Goal: Transaction & Acquisition: Purchase product/service

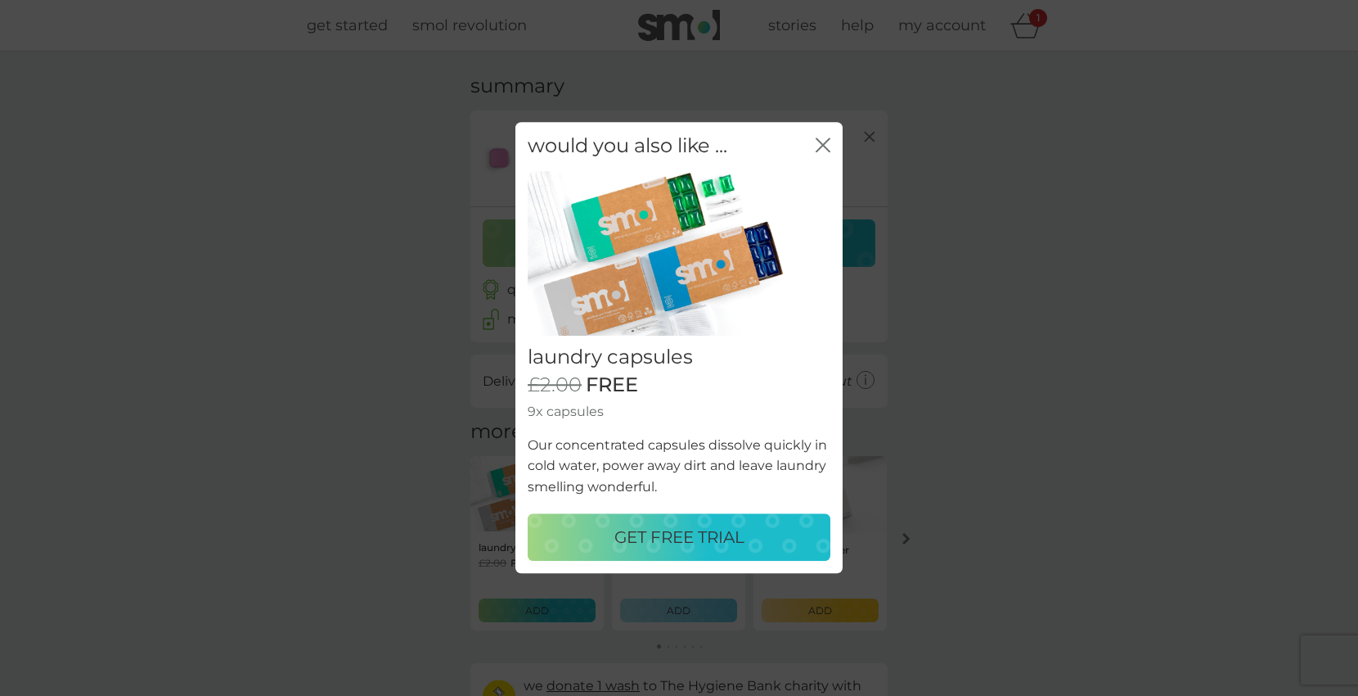
click at [666, 538] on p "GET FREE TRIAL" at bounding box center [680, 538] width 130 height 26
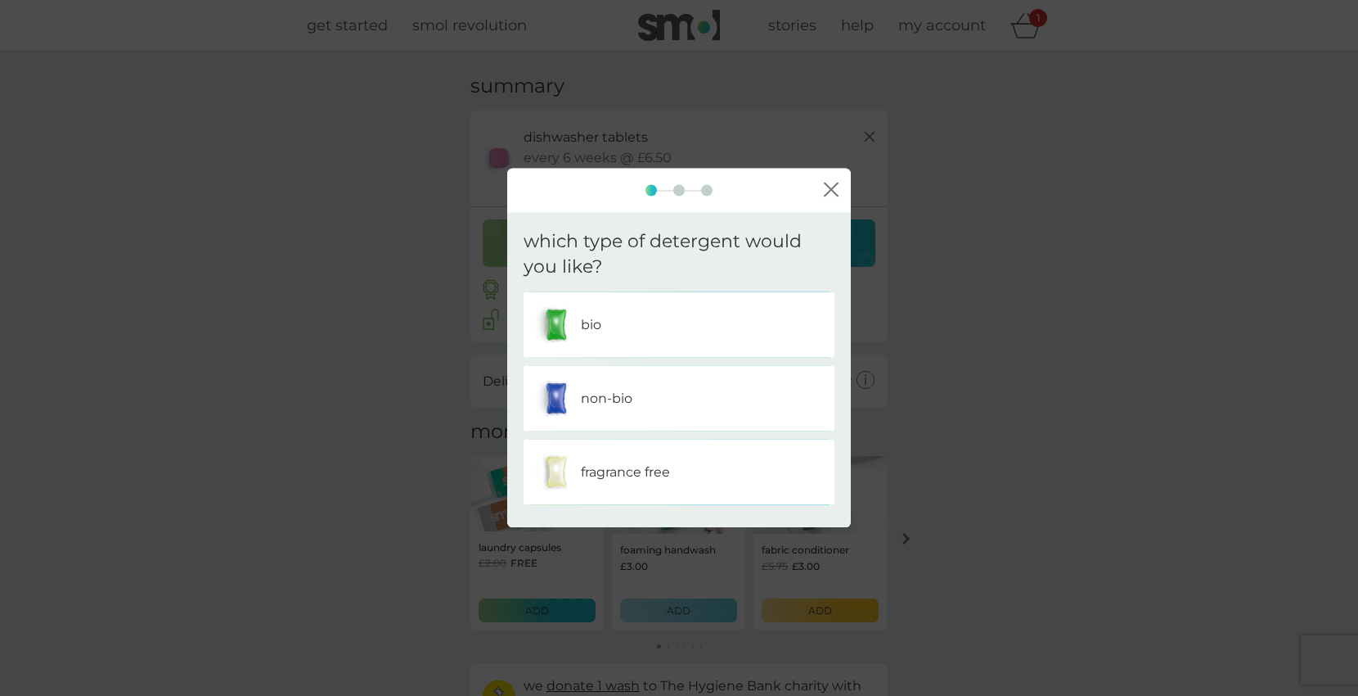
click at [677, 400] on div "non-bio" at bounding box center [679, 397] width 286 height 41
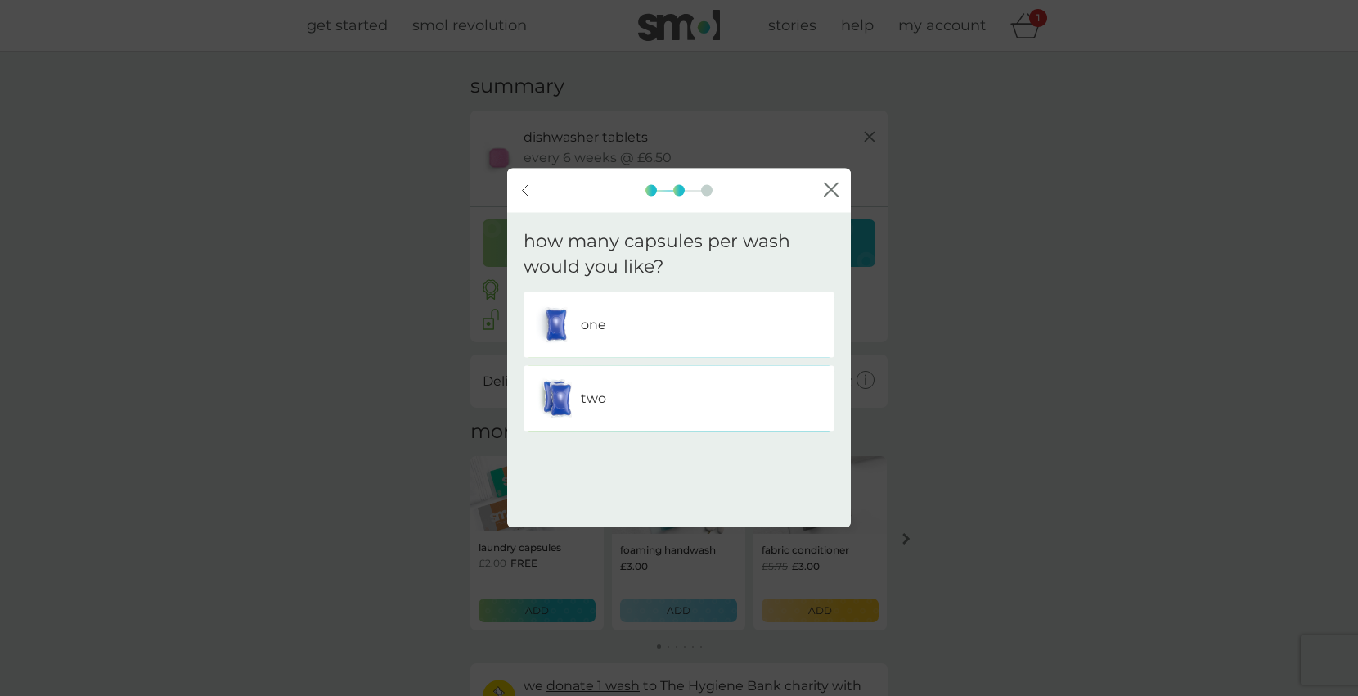
click at [677, 400] on div "two" at bounding box center [679, 397] width 286 height 41
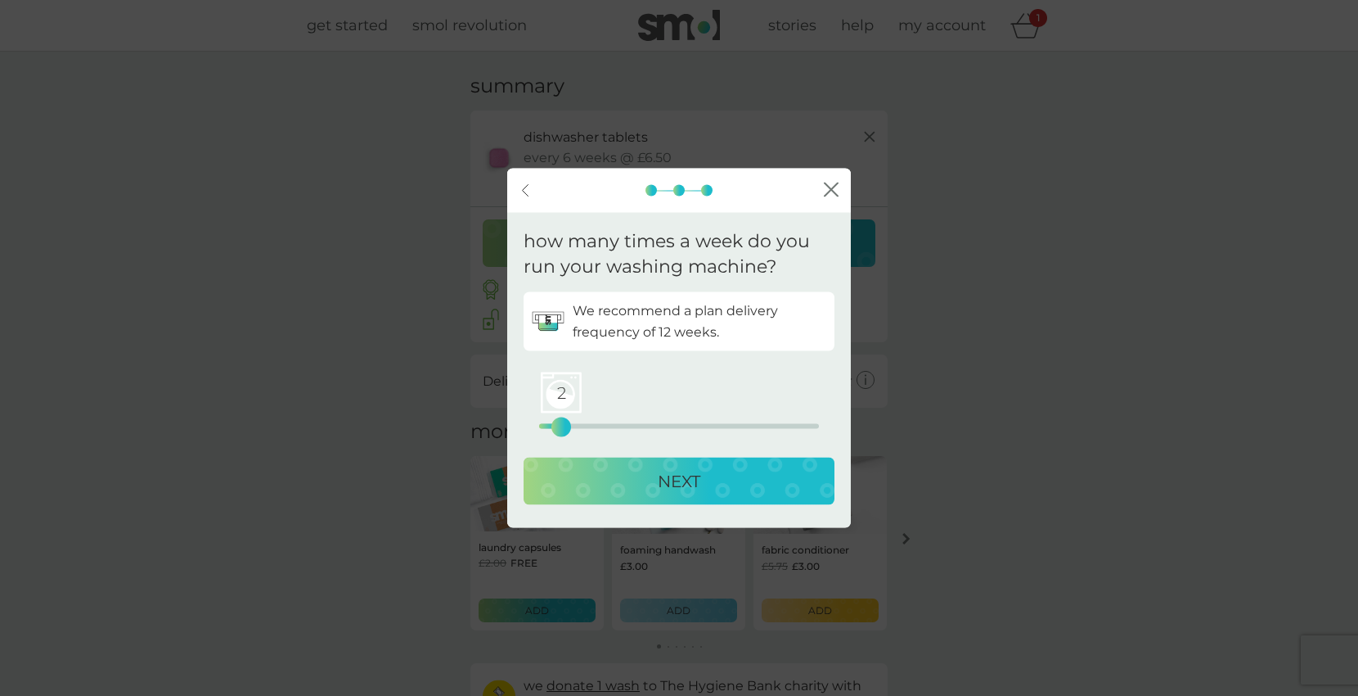
drag, startPoint x: 545, startPoint y: 426, endPoint x: 561, endPoint y: 429, distance: 15.9
click at [561, 429] on div "2" at bounding box center [561, 426] width 7 height 7
click at [659, 489] on p "NEXT" at bounding box center [679, 480] width 43 height 26
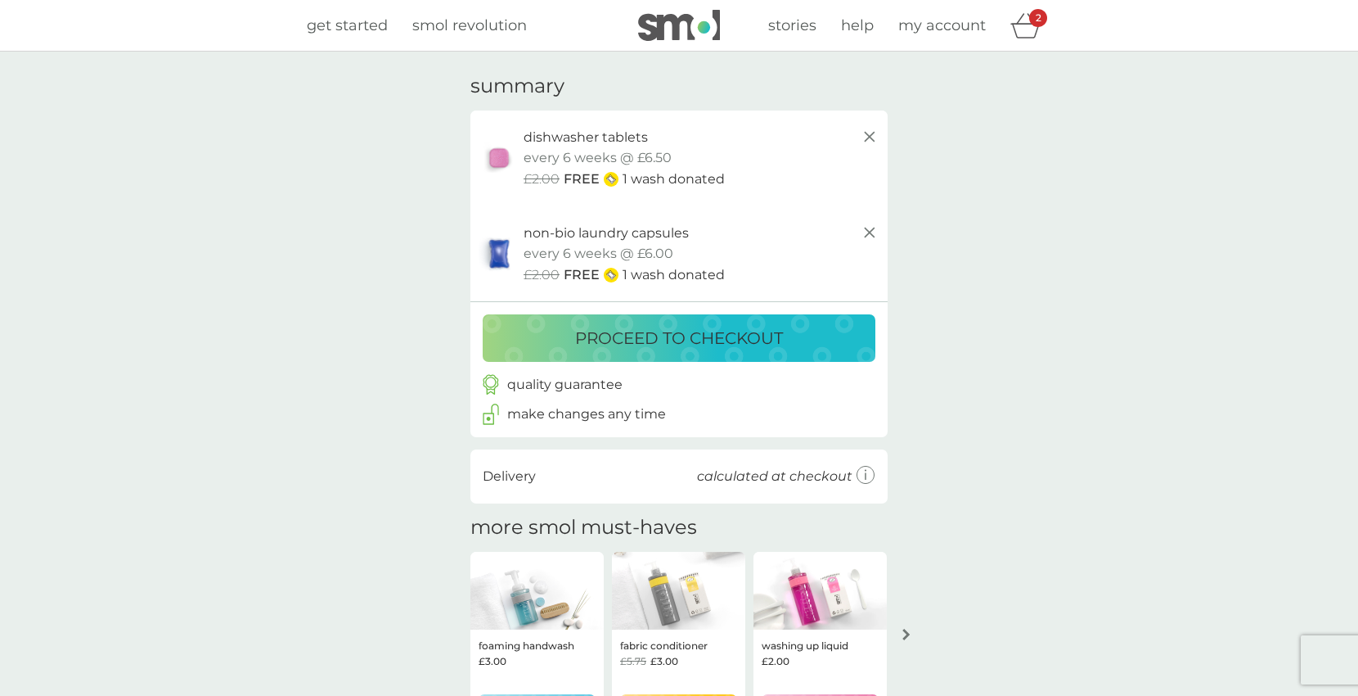
click at [710, 344] on p "proceed to checkout" at bounding box center [679, 338] width 208 height 26
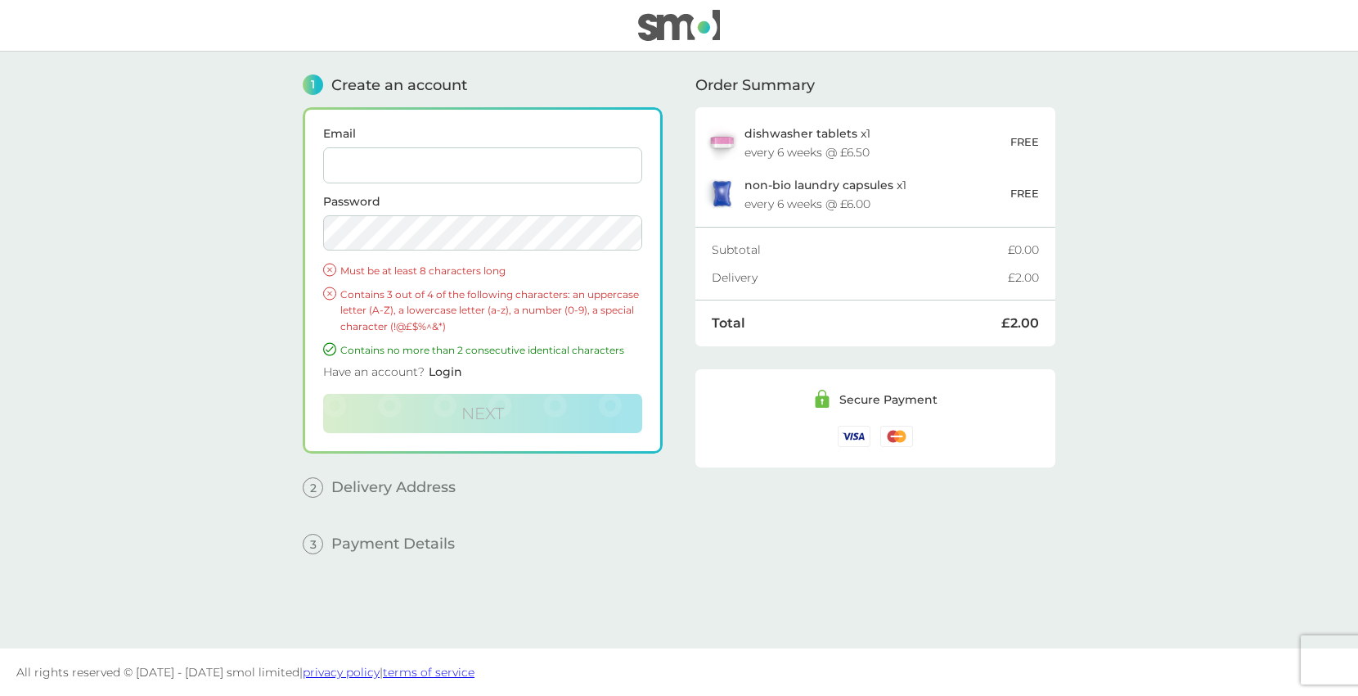
click at [462, 157] on input "Email" at bounding box center [482, 165] width 319 height 36
type input "[EMAIL_ADDRESS][DOMAIN_NAME]"
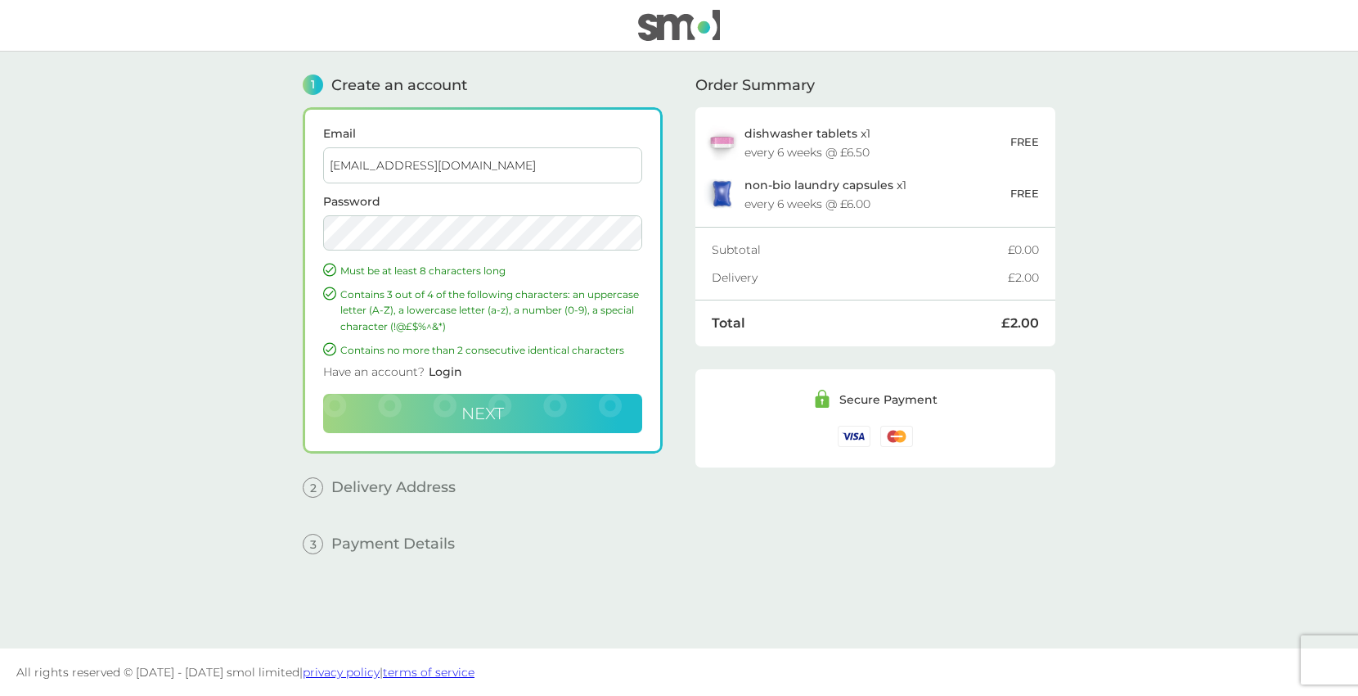
click at [453, 415] on button "Next" at bounding box center [482, 413] width 319 height 39
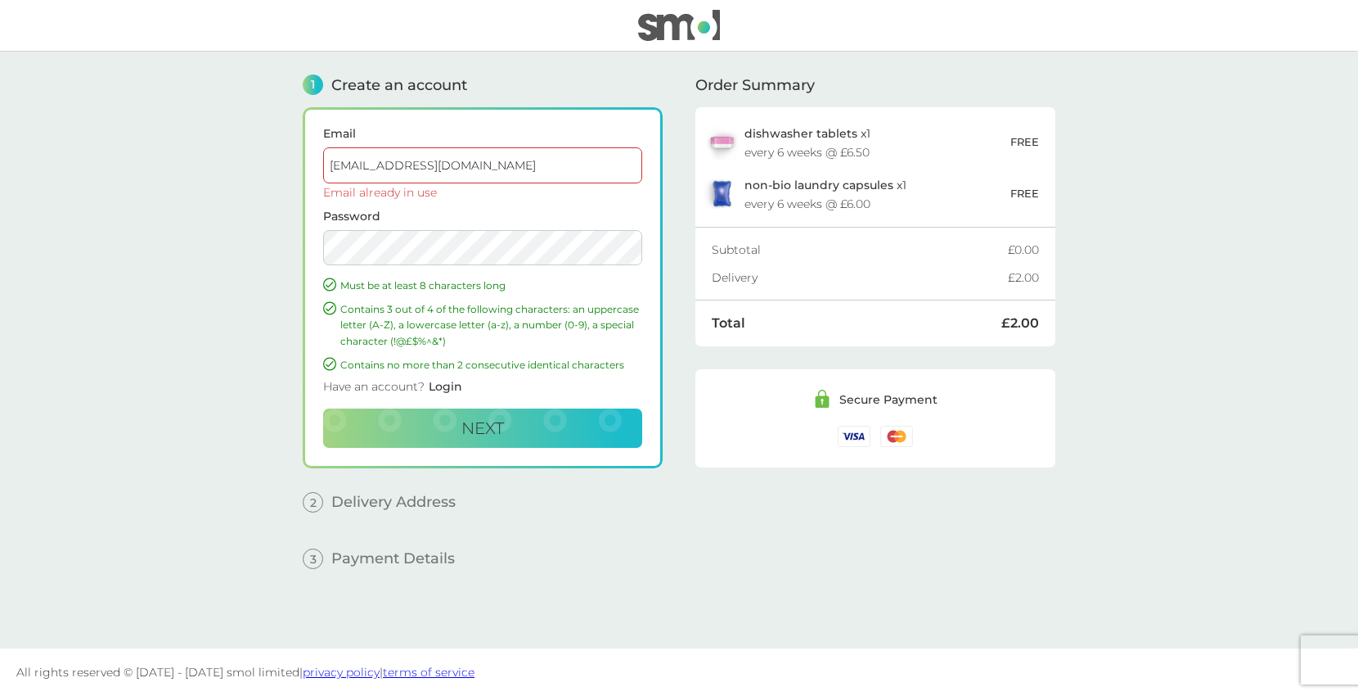
click at [442, 389] on span "Login" at bounding box center [446, 386] width 34 height 15
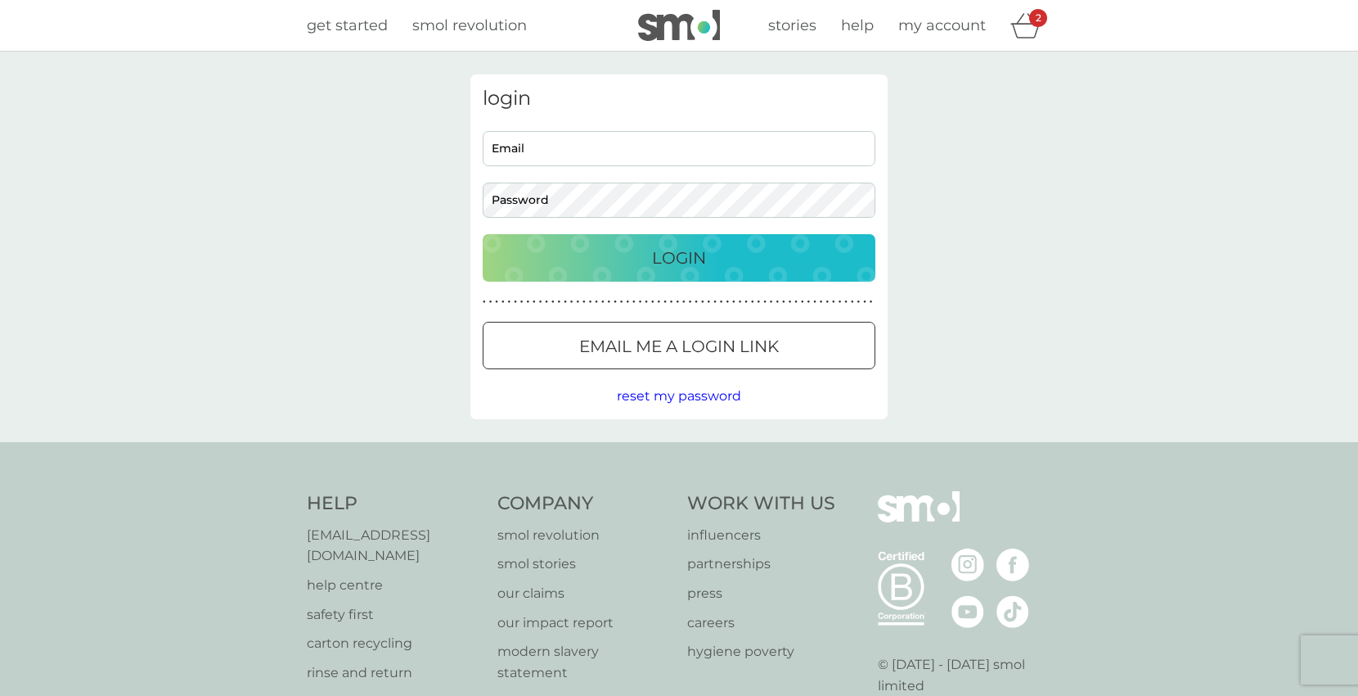
type input "[EMAIL_ADDRESS][DOMAIN_NAME]"
click at [705, 269] on p "Login" at bounding box center [679, 258] width 54 height 26
type input "[EMAIL_ADDRESS][DOMAIN_NAME]"
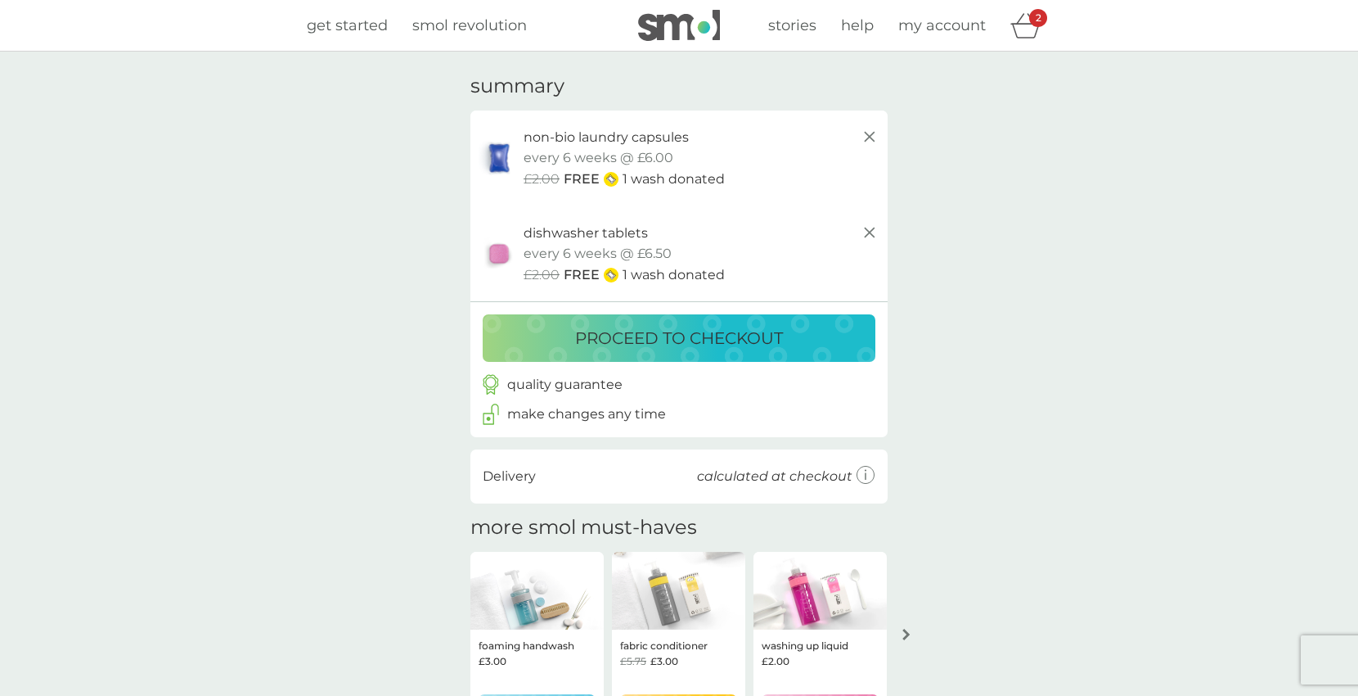
click at [755, 336] on p "proceed to checkout" at bounding box center [679, 338] width 208 height 26
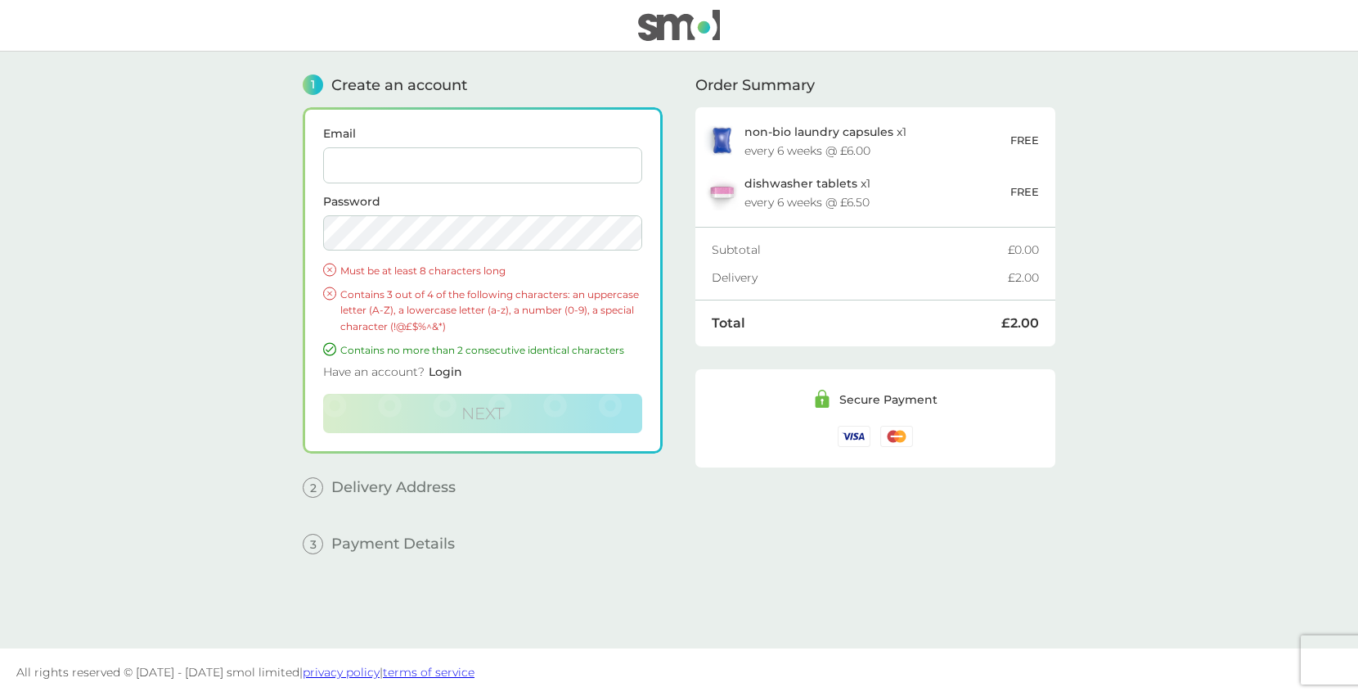
click at [542, 172] on input "Email" at bounding box center [482, 165] width 319 height 36
type input "phonicsjo@gmail.com"
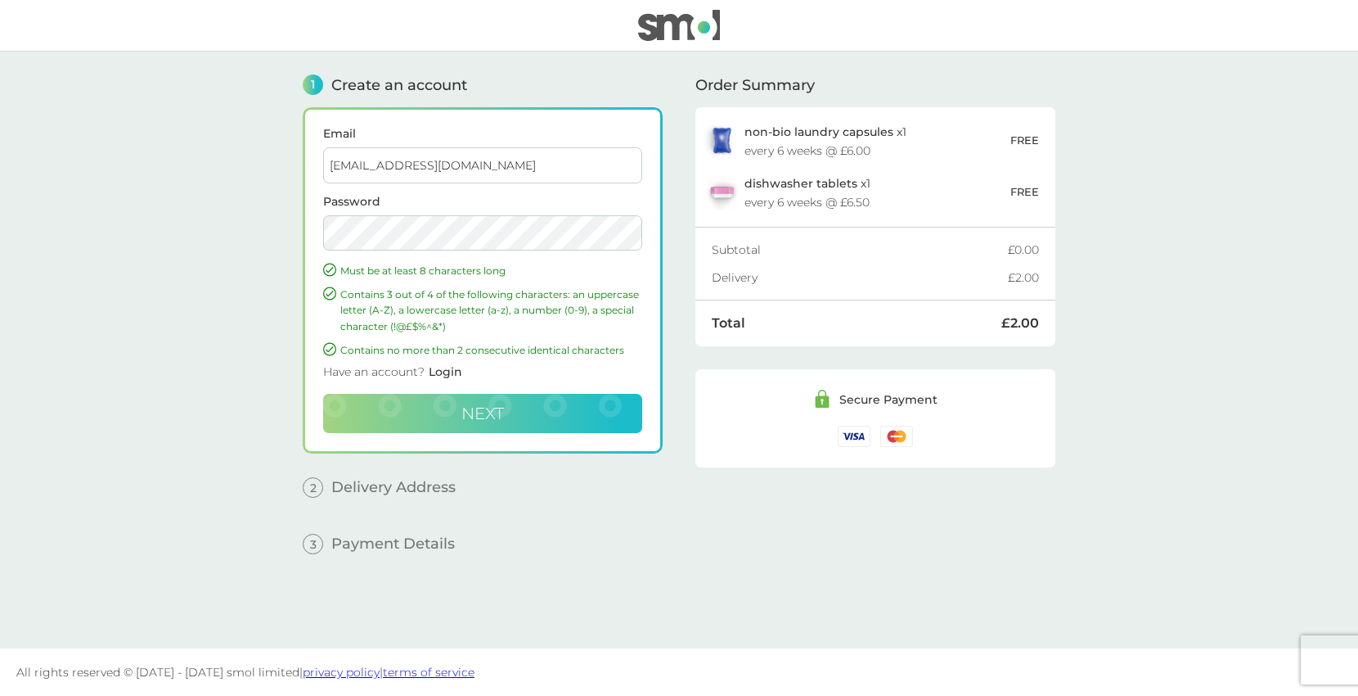
click at [512, 420] on button "Next" at bounding box center [482, 413] width 319 height 39
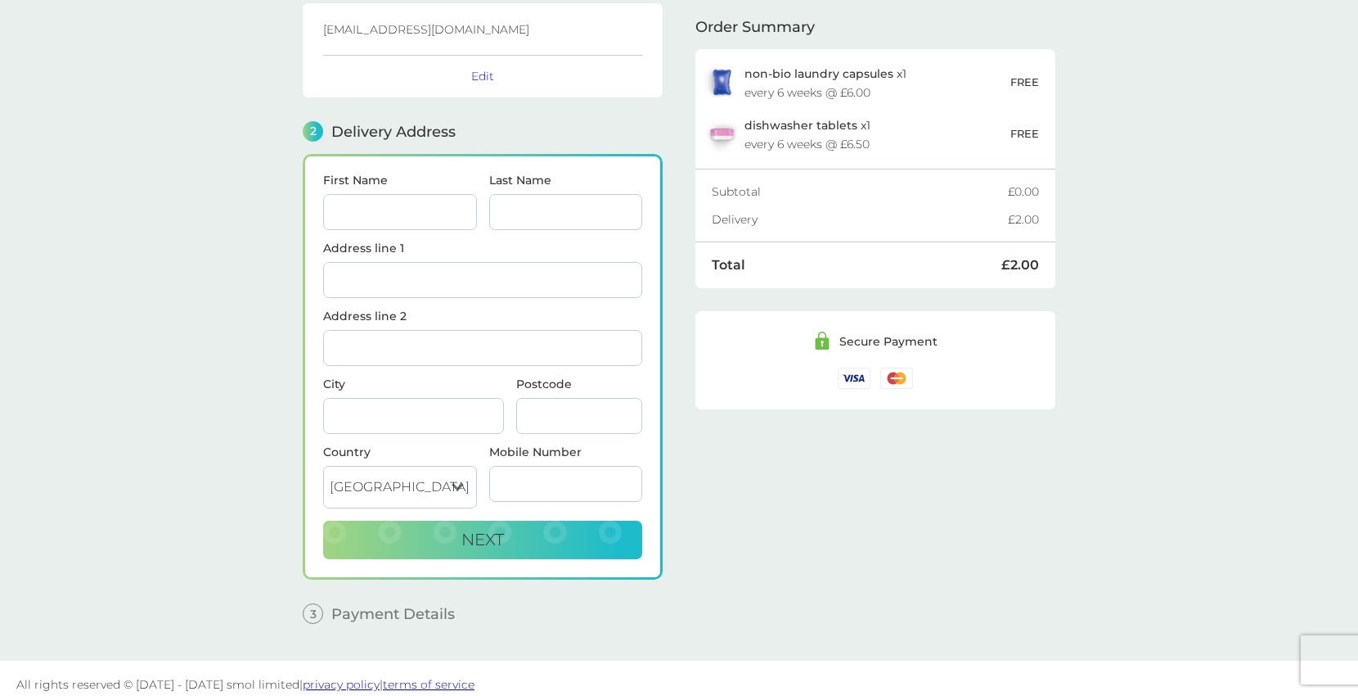
scroll to position [113, 0]
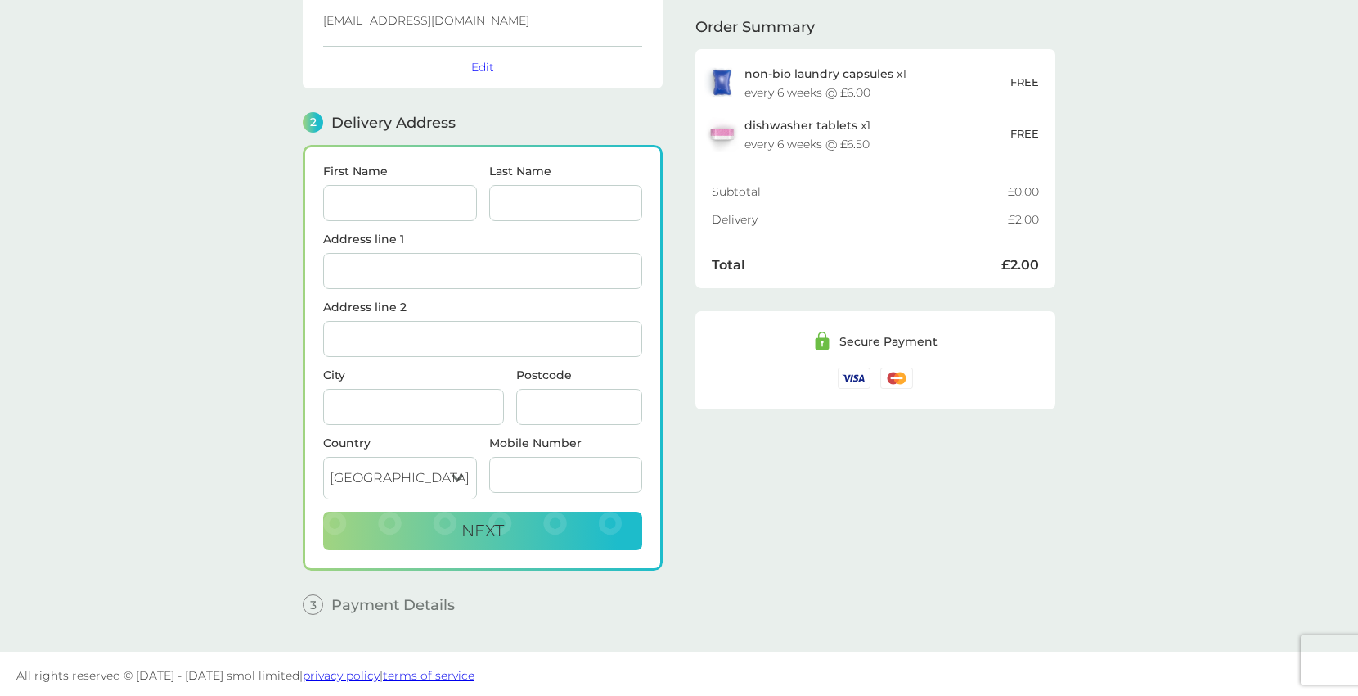
click at [1182, 295] on main "1 Create an account phonicsjo@gmail.com Edit 2 Delivery Address First Name Last…" at bounding box center [679, 295] width 1358 height 713
click at [387, 209] on input "First Name" at bounding box center [400, 203] width 154 height 36
type input "Joanna"
type input "Herbert"
type input "28 Larkspur Way"
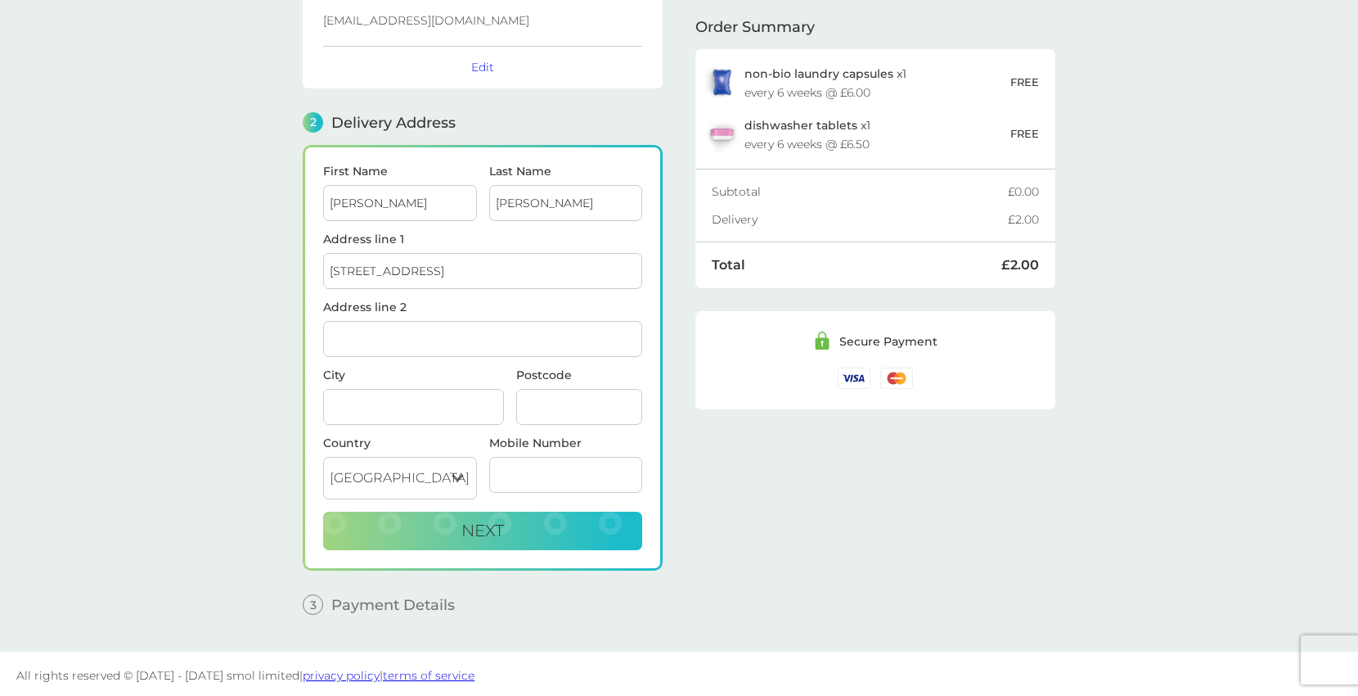
type input "Southwater"
type input "Horsham"
type input "RH13 9GR"
type input "07742050302"
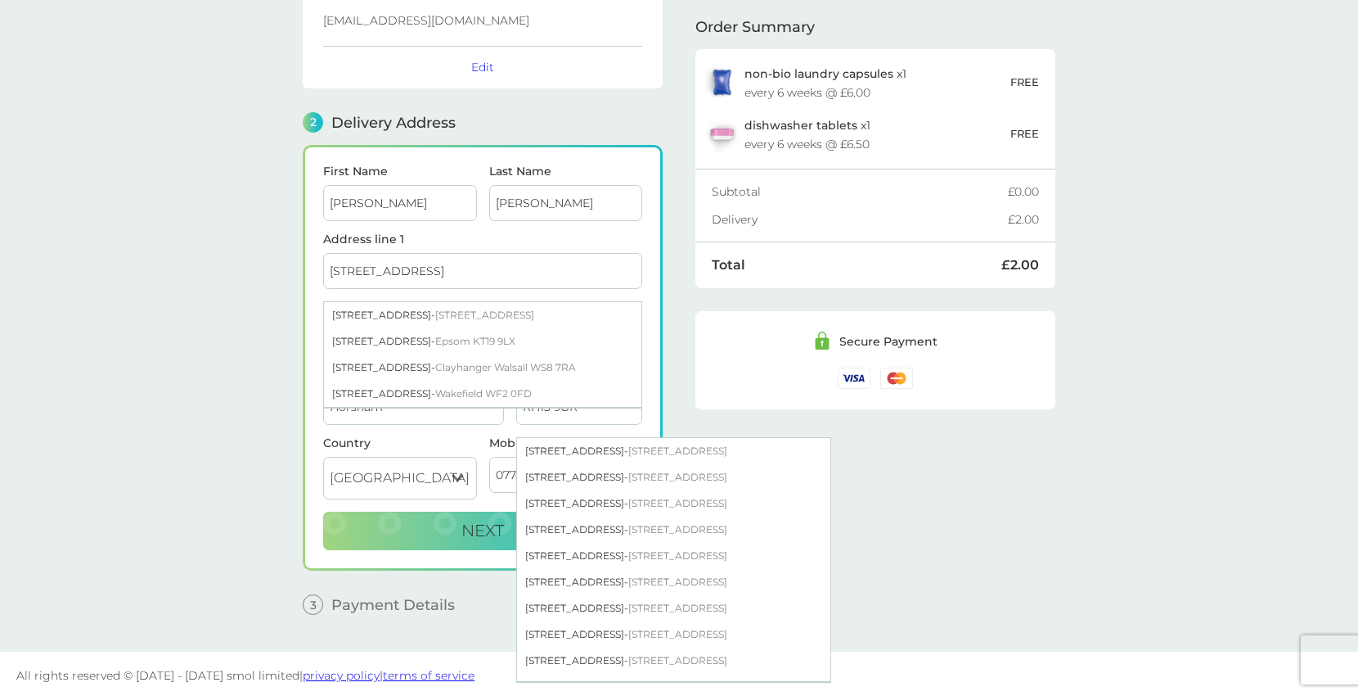
click at [471, 268] on input "28 Larkspur Way" at bounding box center [482, 271] width 319 height 36
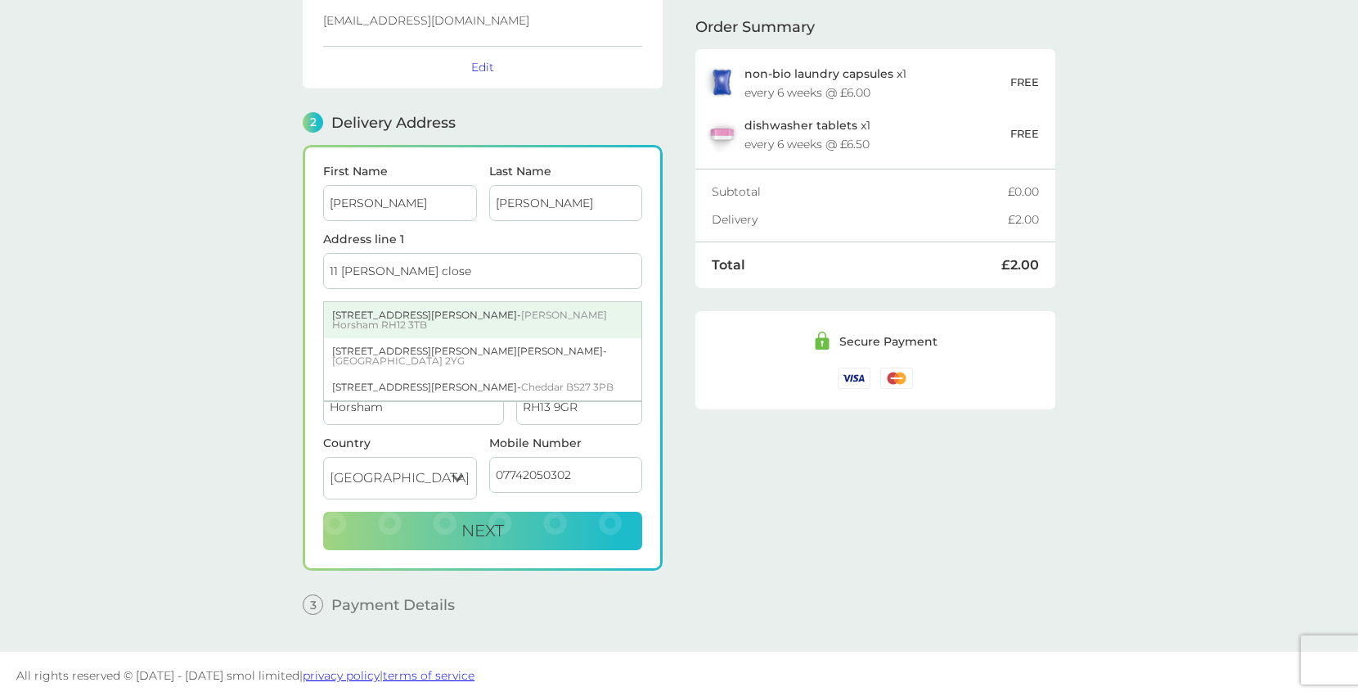
click at [467, 322] on div "11 Nye Close - Broadbridge Heath Horsham RH12 3TB" at bounding box center [482, 320] width 317 height 36
type input "11 Nye Close, Broadbridge Heath"
type input "RH12 3TB"
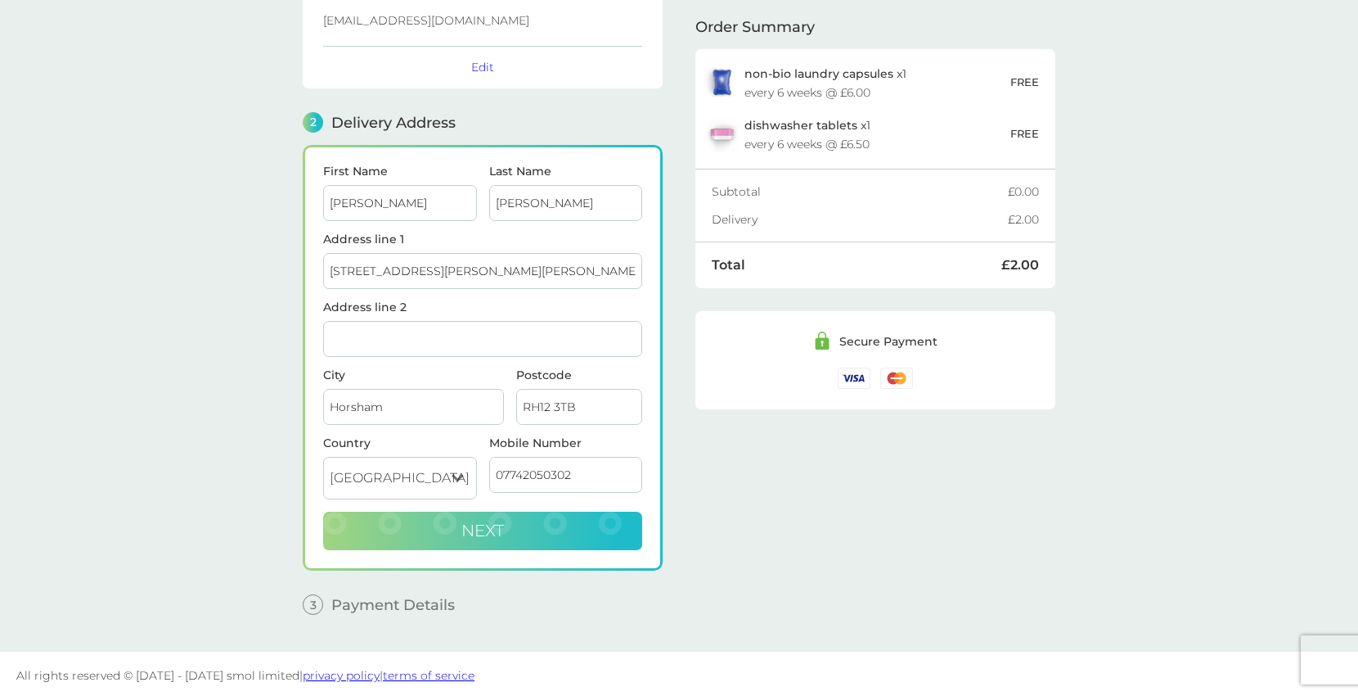
click at [493, 537] on button "Next" at bounding box center [482, 530] width 319 height 39
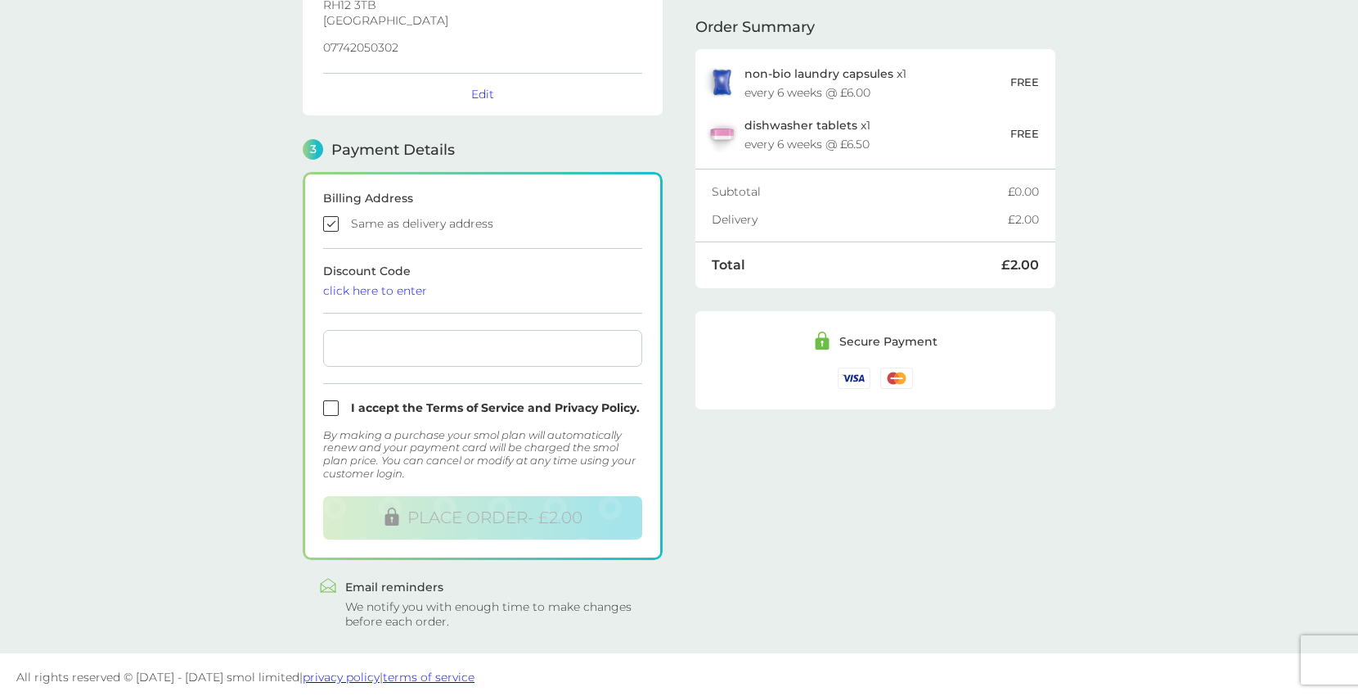
scroll to position [340, 0]
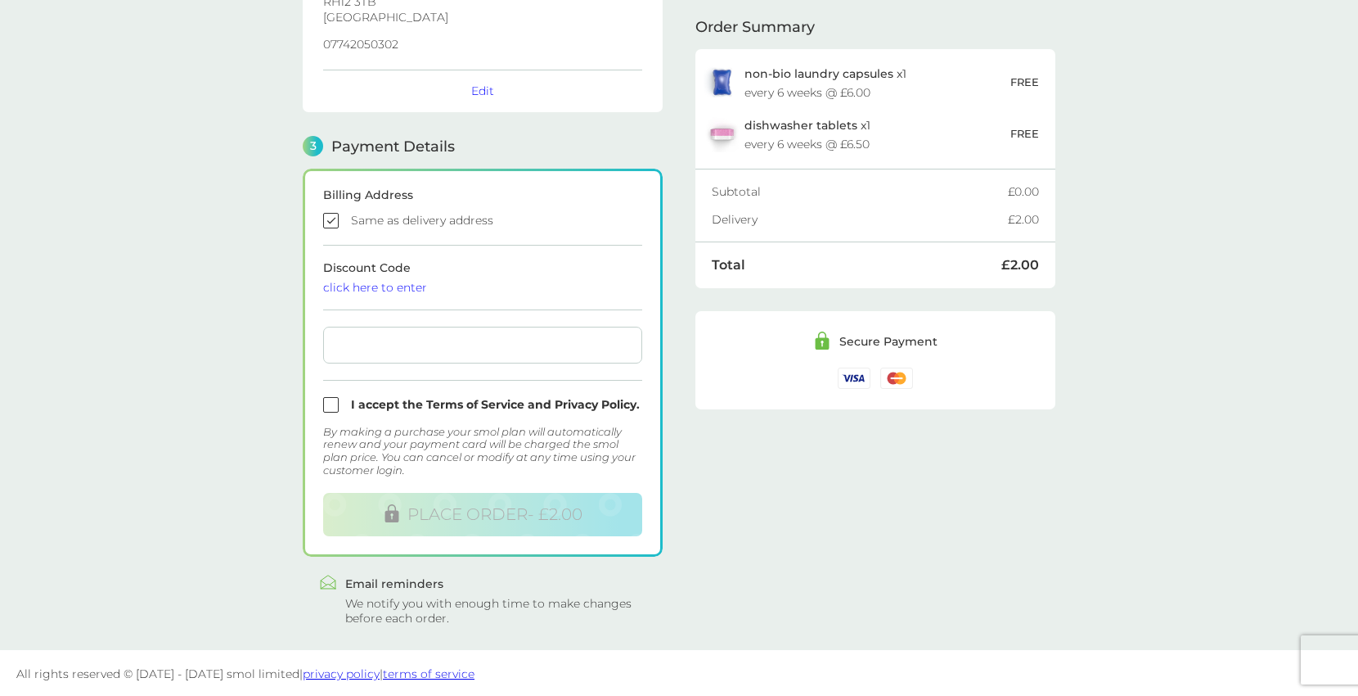
click at [415, 223] on input "checkbox" at bounding box center [482, 221] width 319 height 16
checkbox input "false"
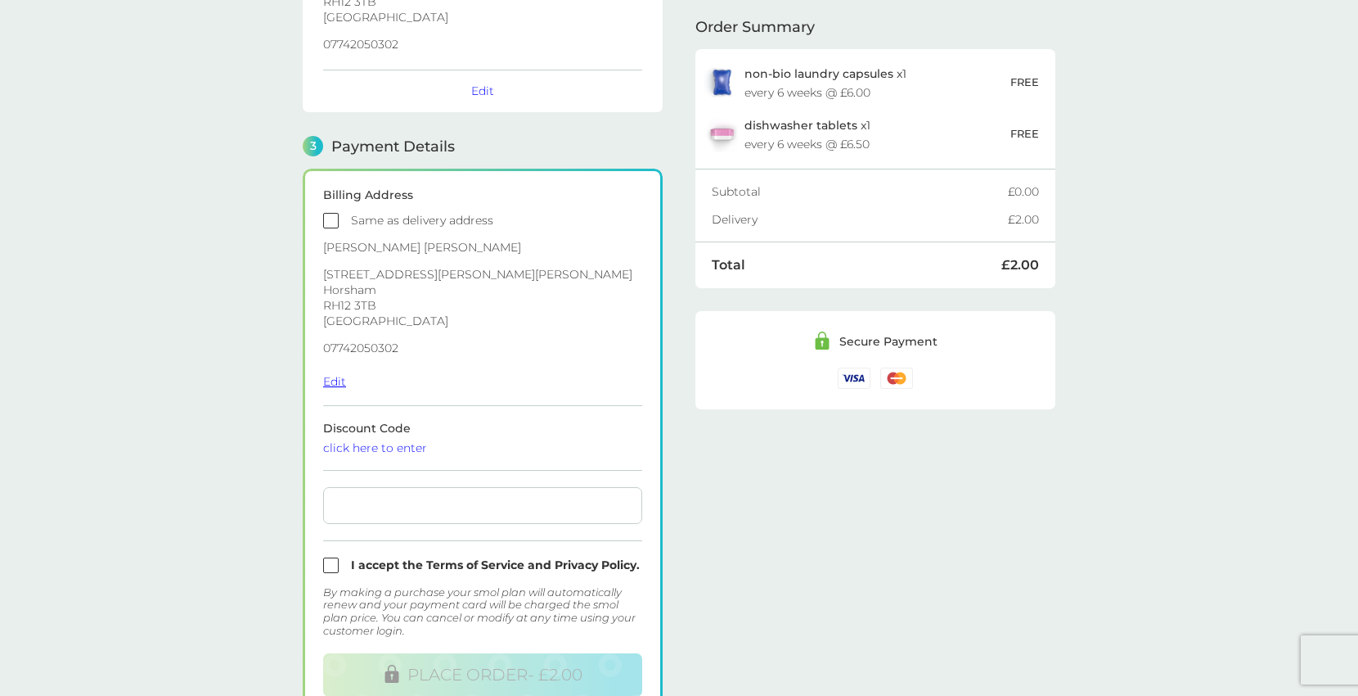
click at [334, 382] on button "Edit" at bounding box center [334, 381] width 23 height 15
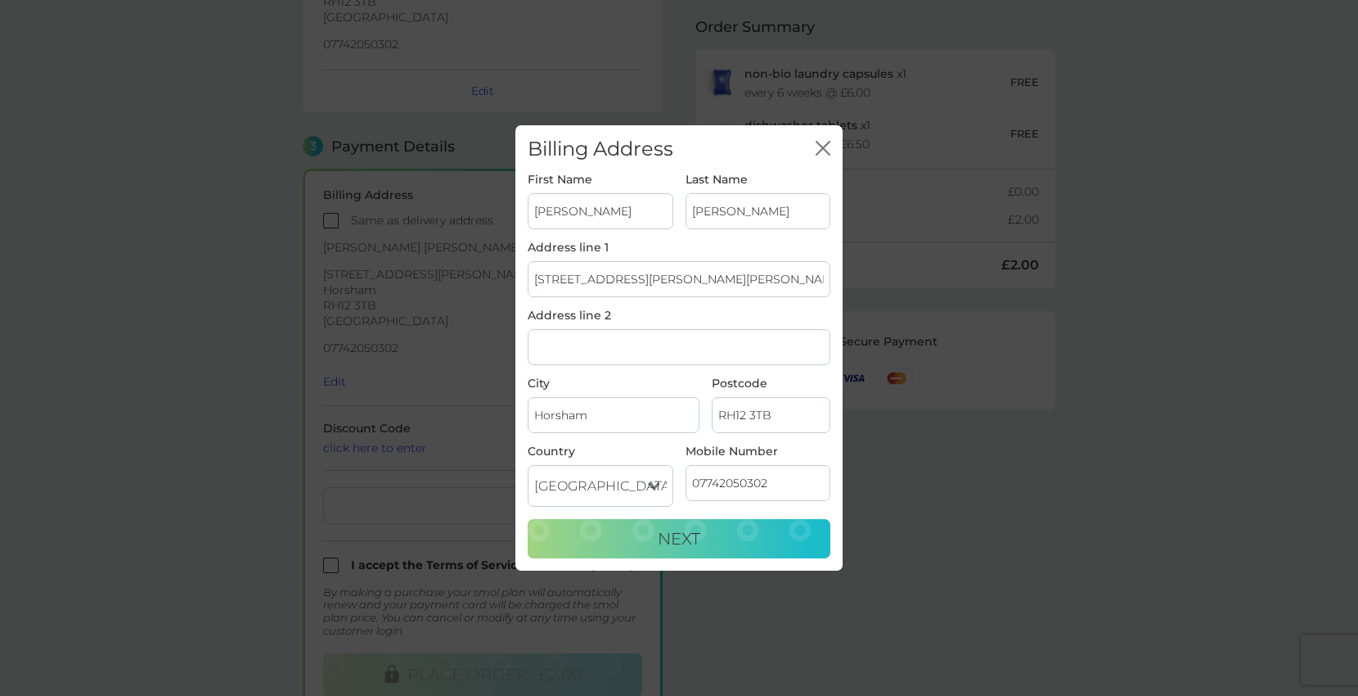
click at [575, 277] on input "11 Nye Close, Broadbridge Heath" at bounding box center [679, 279] width 303 height 36
click at [773, 277] on input "11 Nye Close, Broadbridge Heath" at bounding box center [679, 279] width 303 height 36
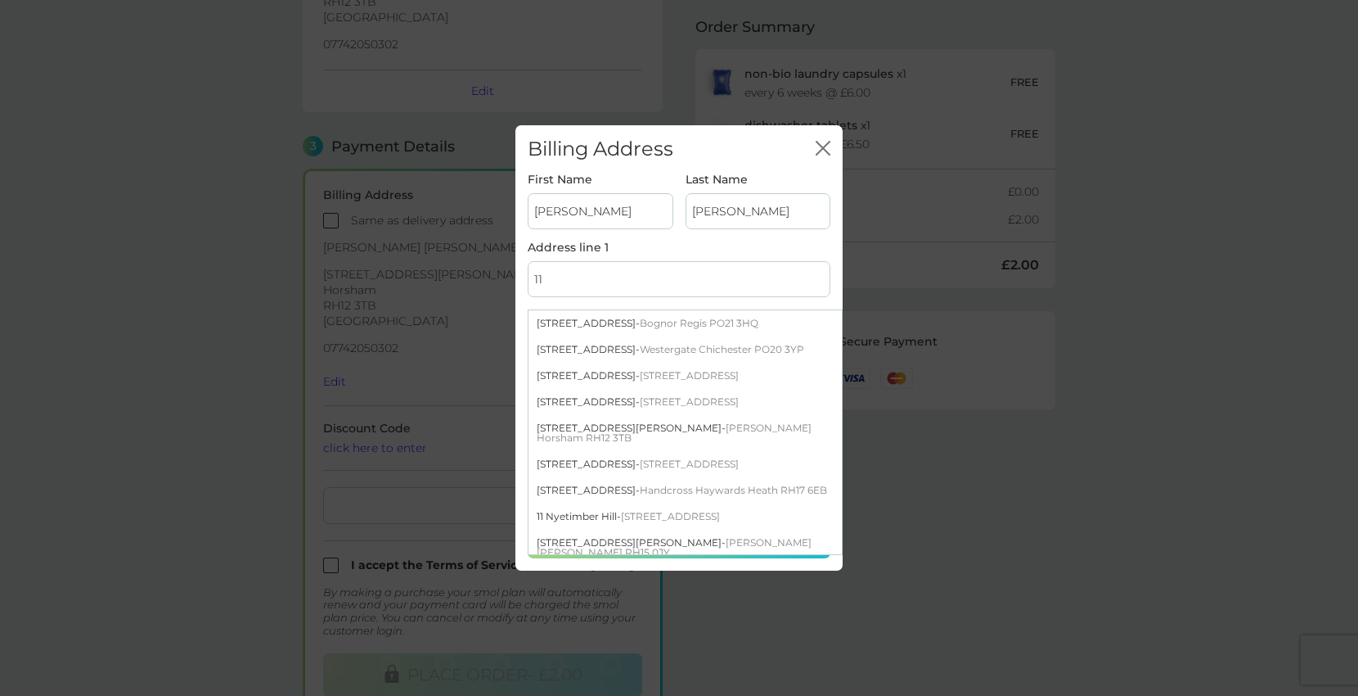
type input "1"
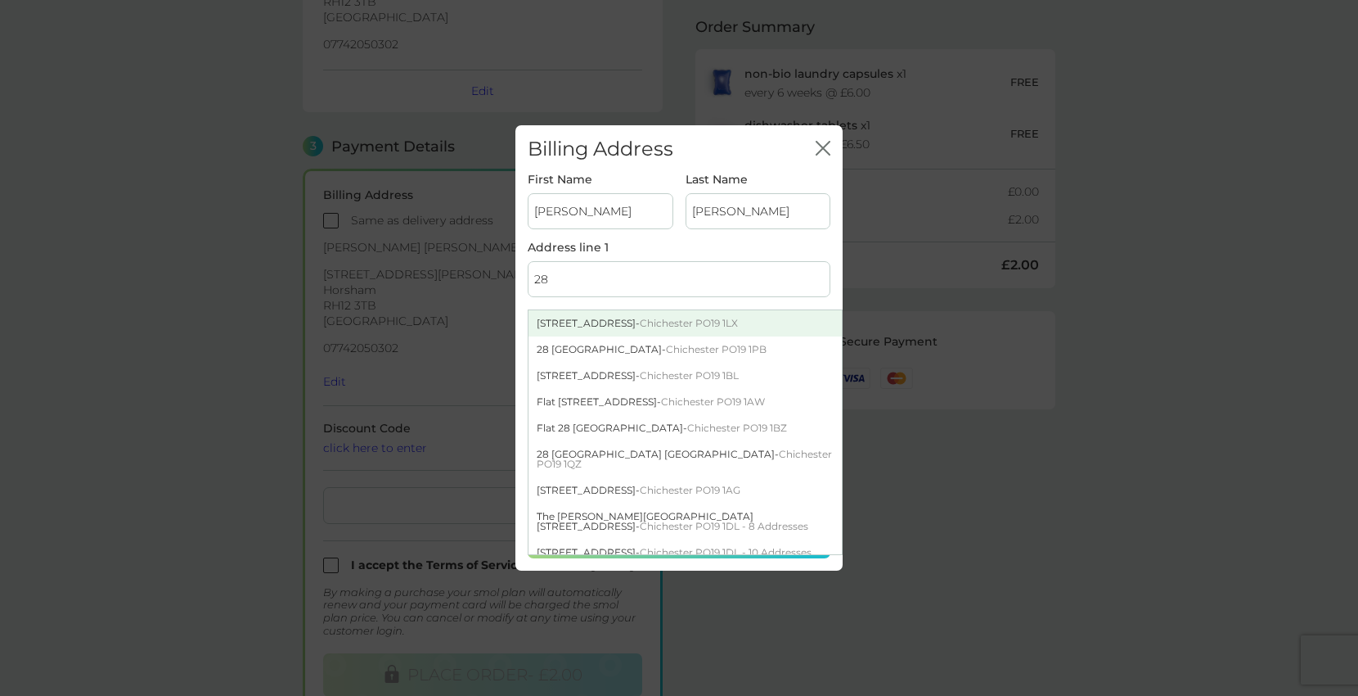
type input "28 Larkspur Way"
type input "Southwater"
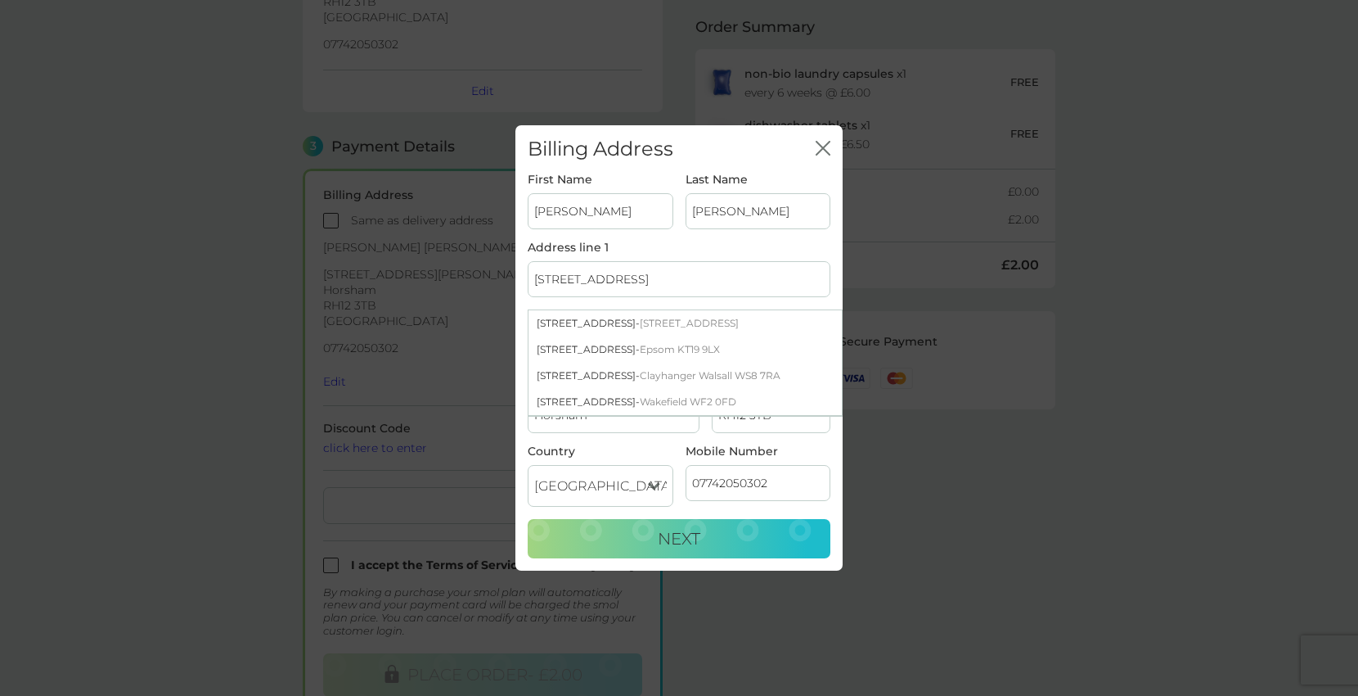
click at [717, 326] on span "Southwater Horsham RH13 9GR" at bounding box center [689, 323] width 99 height 12
type input "28 Larkspur Way, Southwater"
type input "RH13 9GR"
click at [682, 541] on span "Next" at bounding box center [679, 539] width 43 height 20
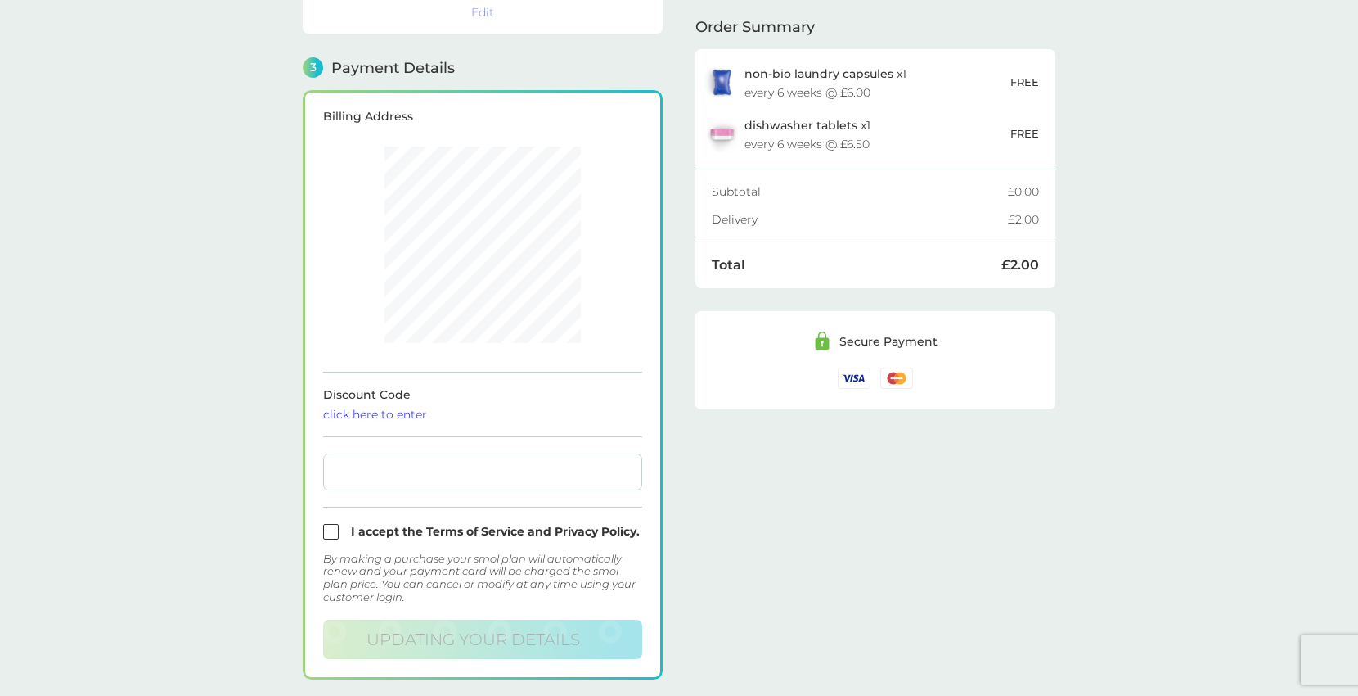
scroll to position [451, 0]
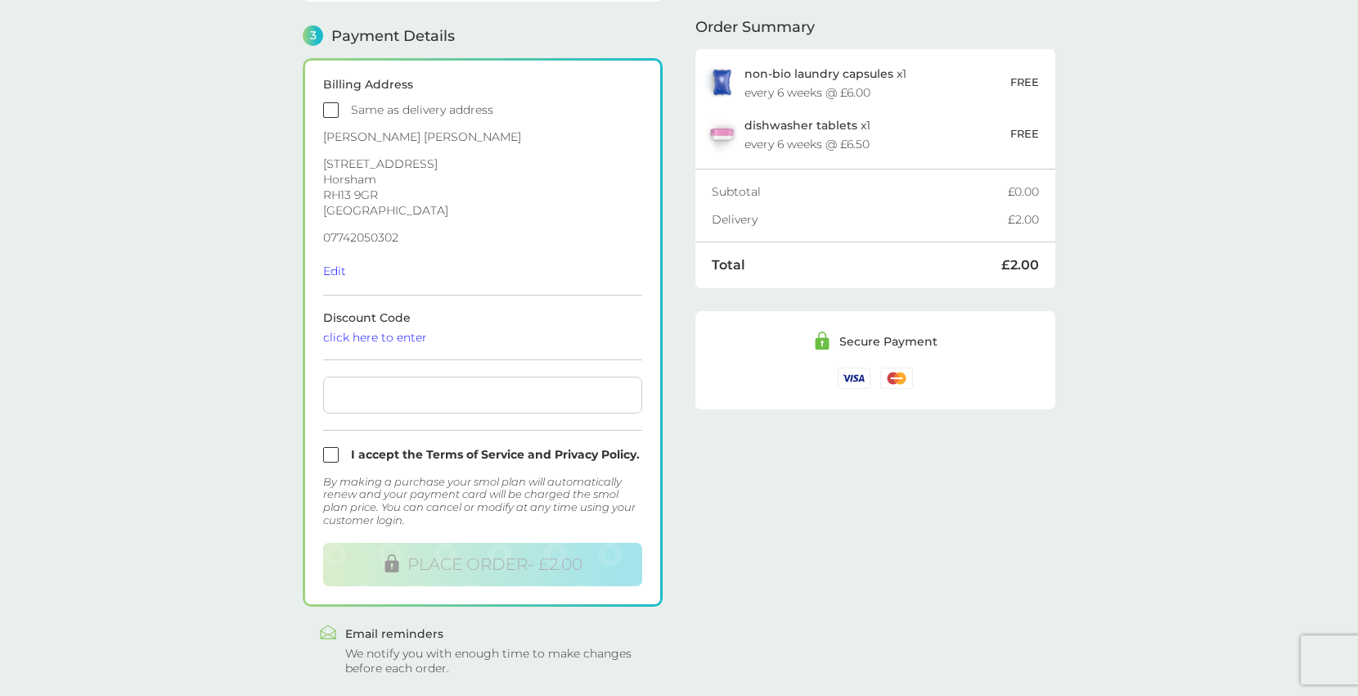
click at [340, 448] on input "checkbox" at bounding box center [482, 455] width 319 height 16
checkbox input "true"
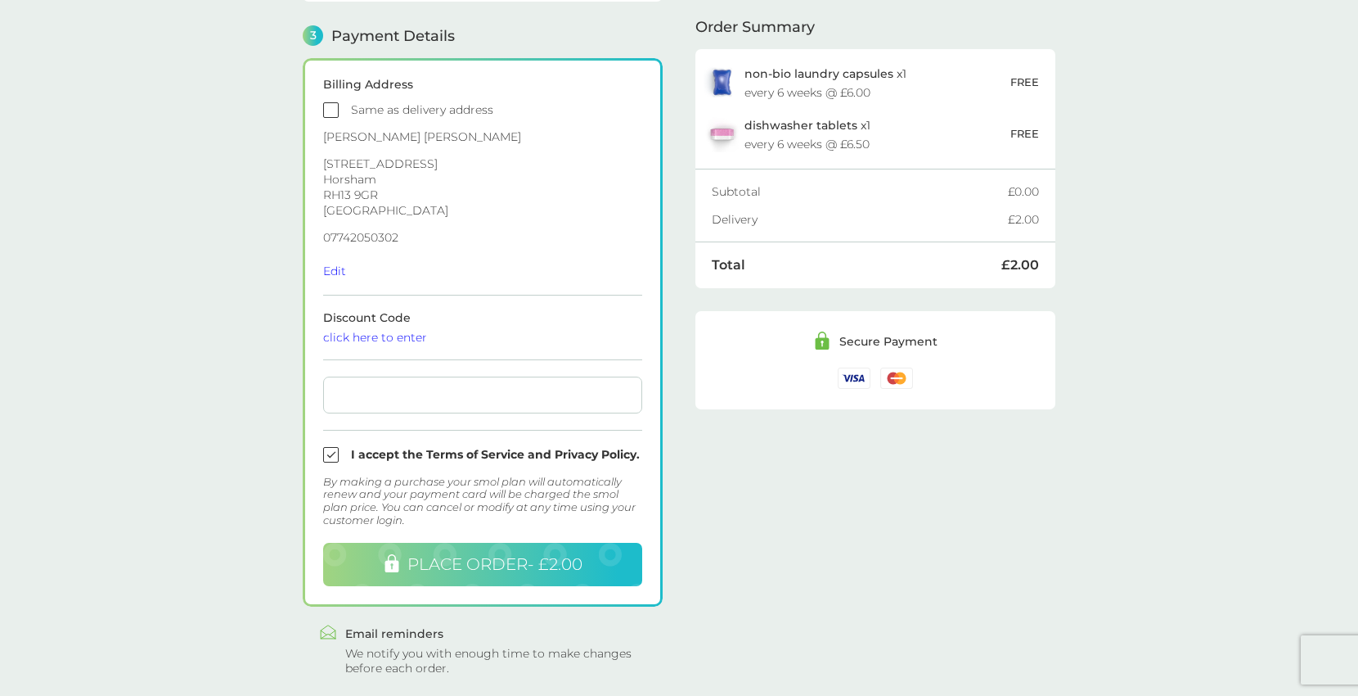
click at [541, 565] on span "PLACE ORDER - £2.00" at bounding box center [495, 564] width 175 height 20
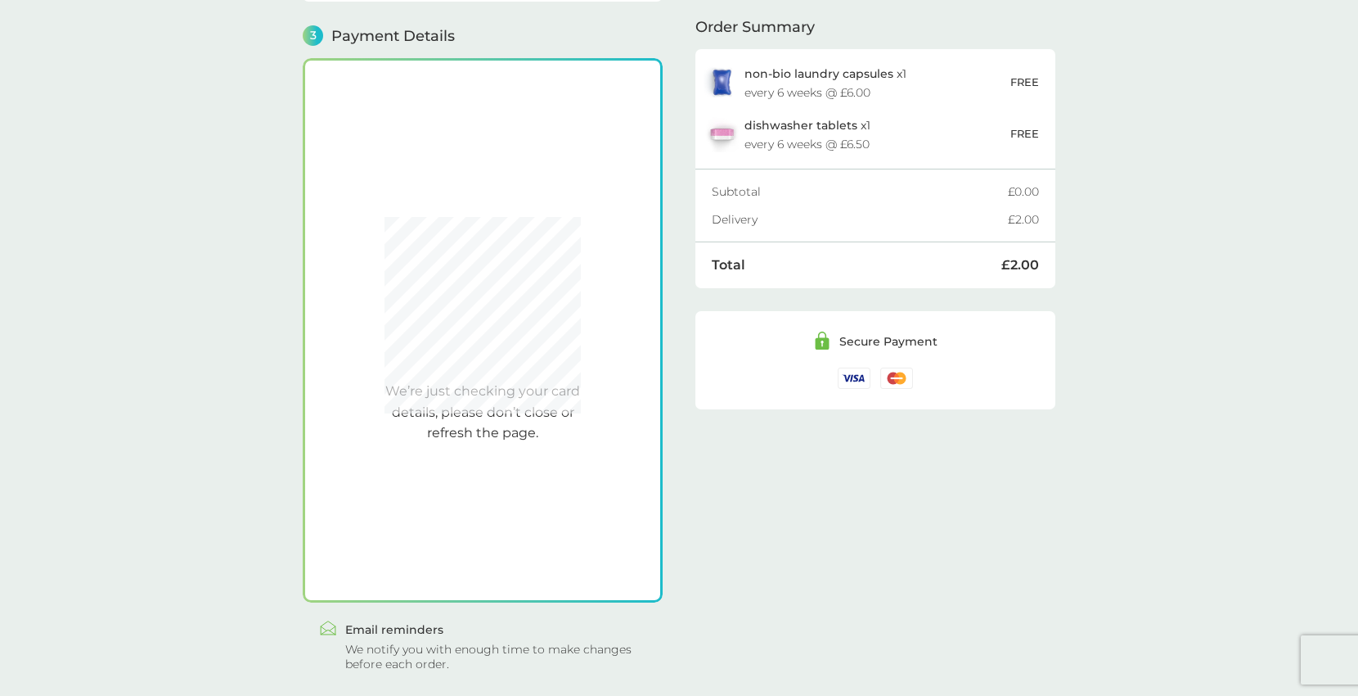
click at [488, 135] on div "We’re just checking your card details, please don’t close or refresh the page." at bounding box center [482, 330] width 319 height 503
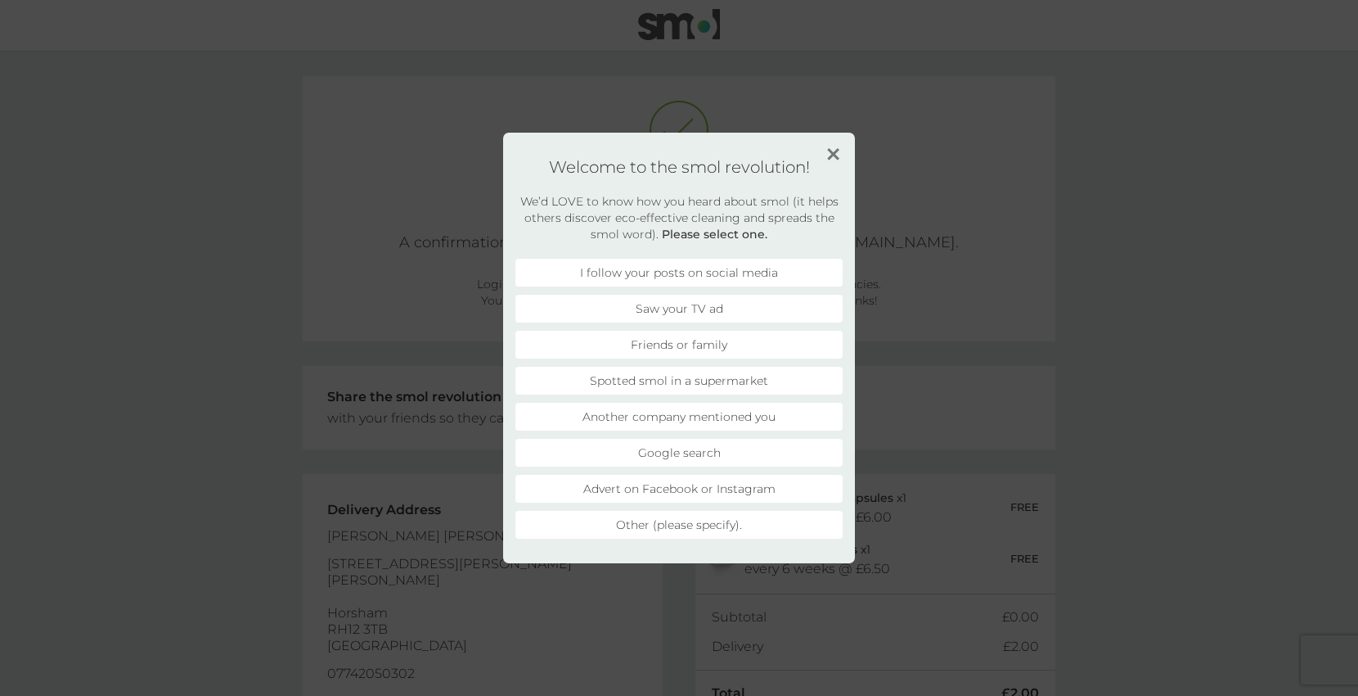
click at [832, 155] on img at bounding box center [833, 154] width 12 height 12
